Goal: Navigation & Orientation: Find specific page/section

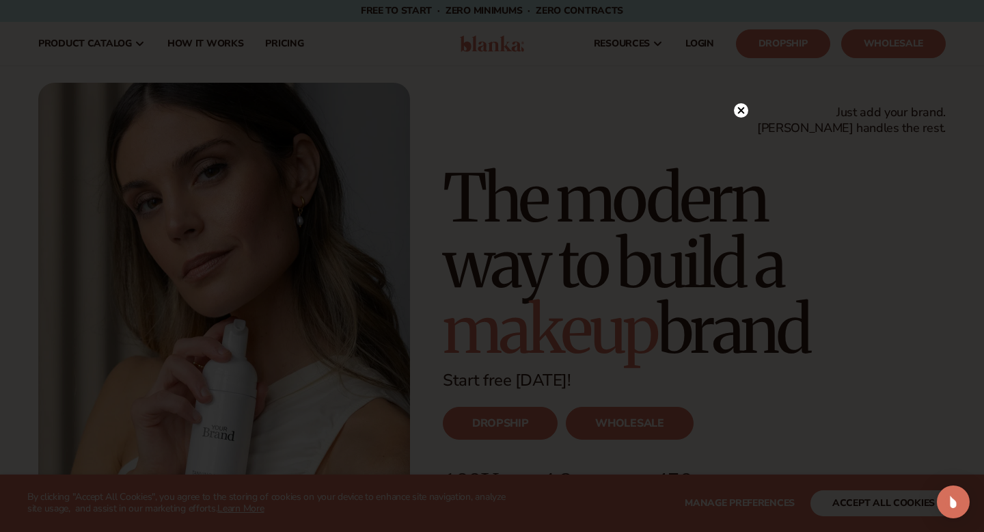
click at [745, 109] on circle at bounding box center [741, 110] width 14 height 14
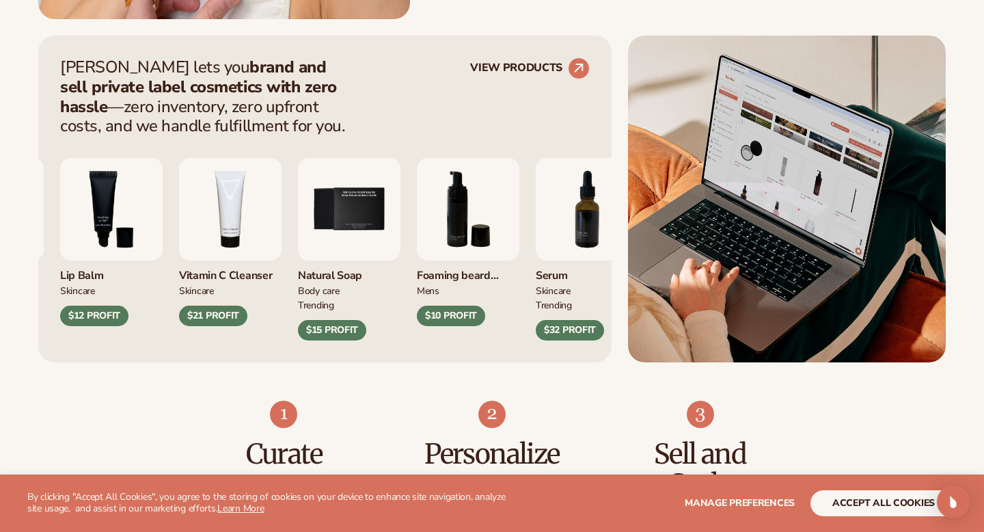
scroll to position [536, 0]
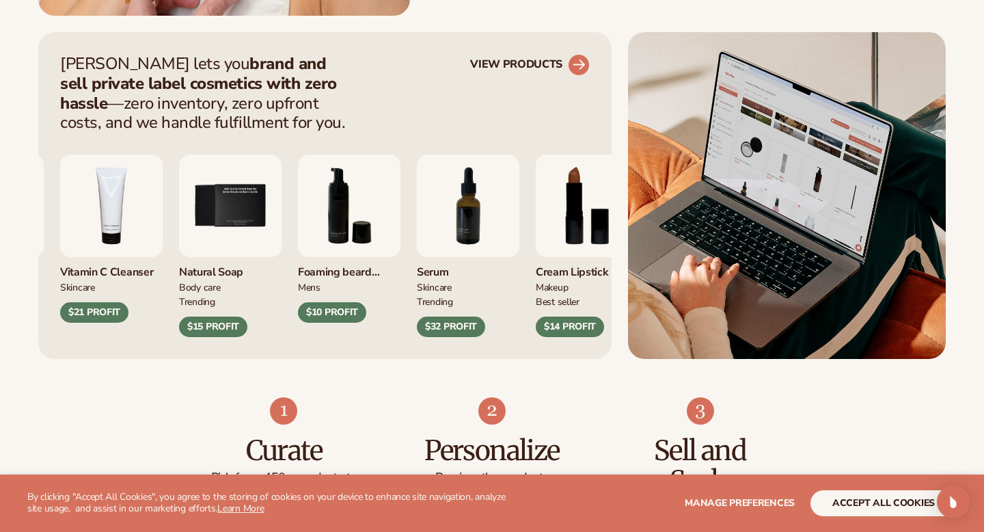
click at [578, 59] on circle at bounding box center [579, 65] width 30 height 30
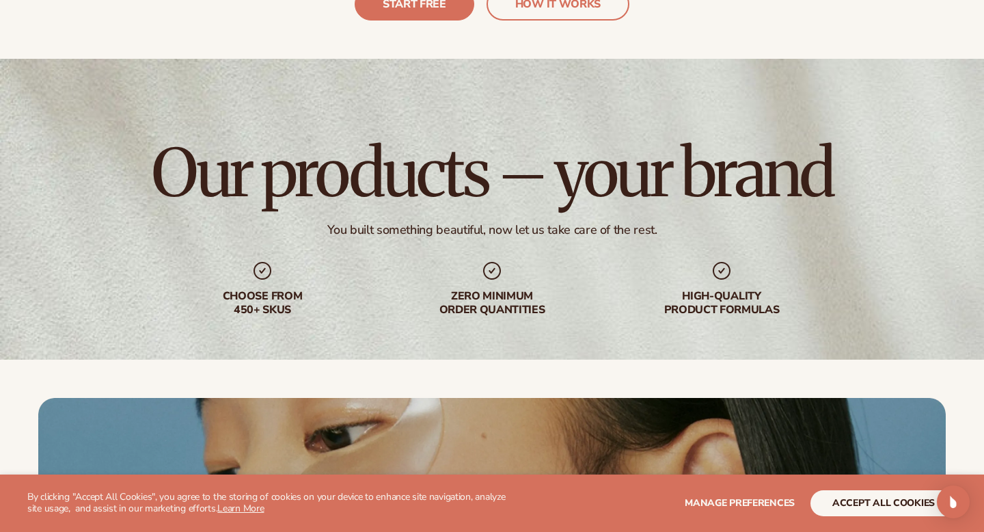
scroll to position [3441, 0]
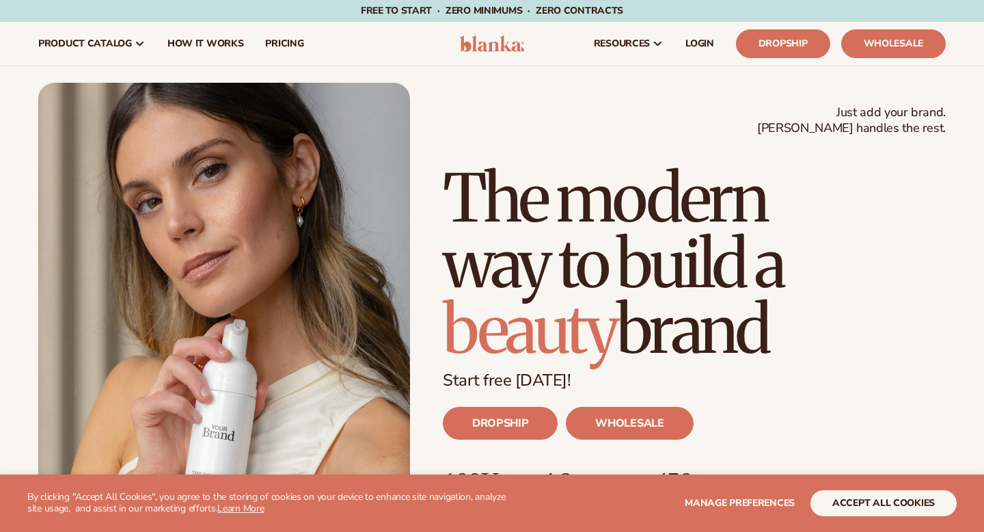
scroll to position [536, 0]
